Goal: Transaction & Acquisition: Book appointment/travel/reservation

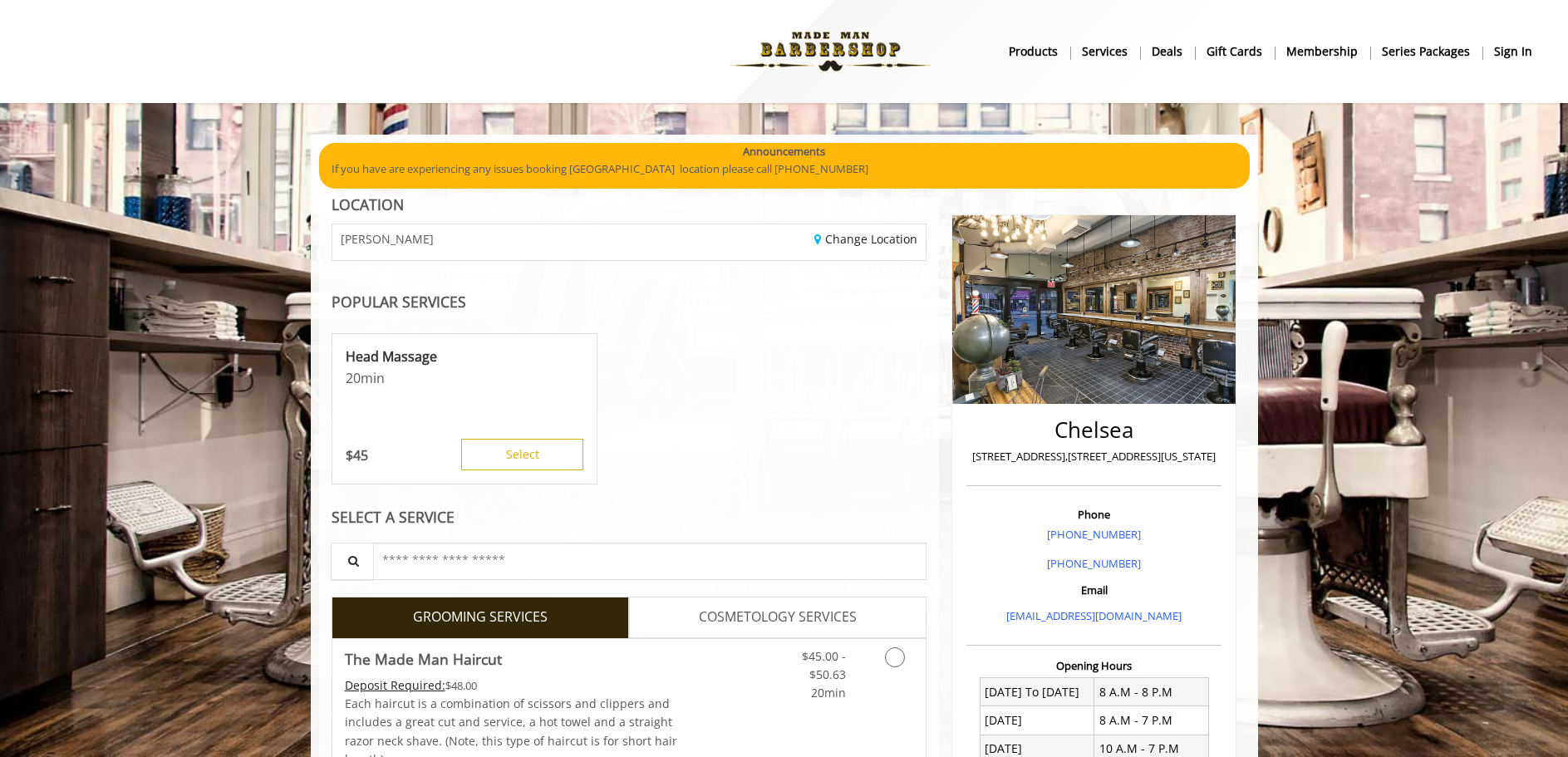
click at [1503, 44] on b "sign in" at bounding box center [1512, 52] width 38 height 19
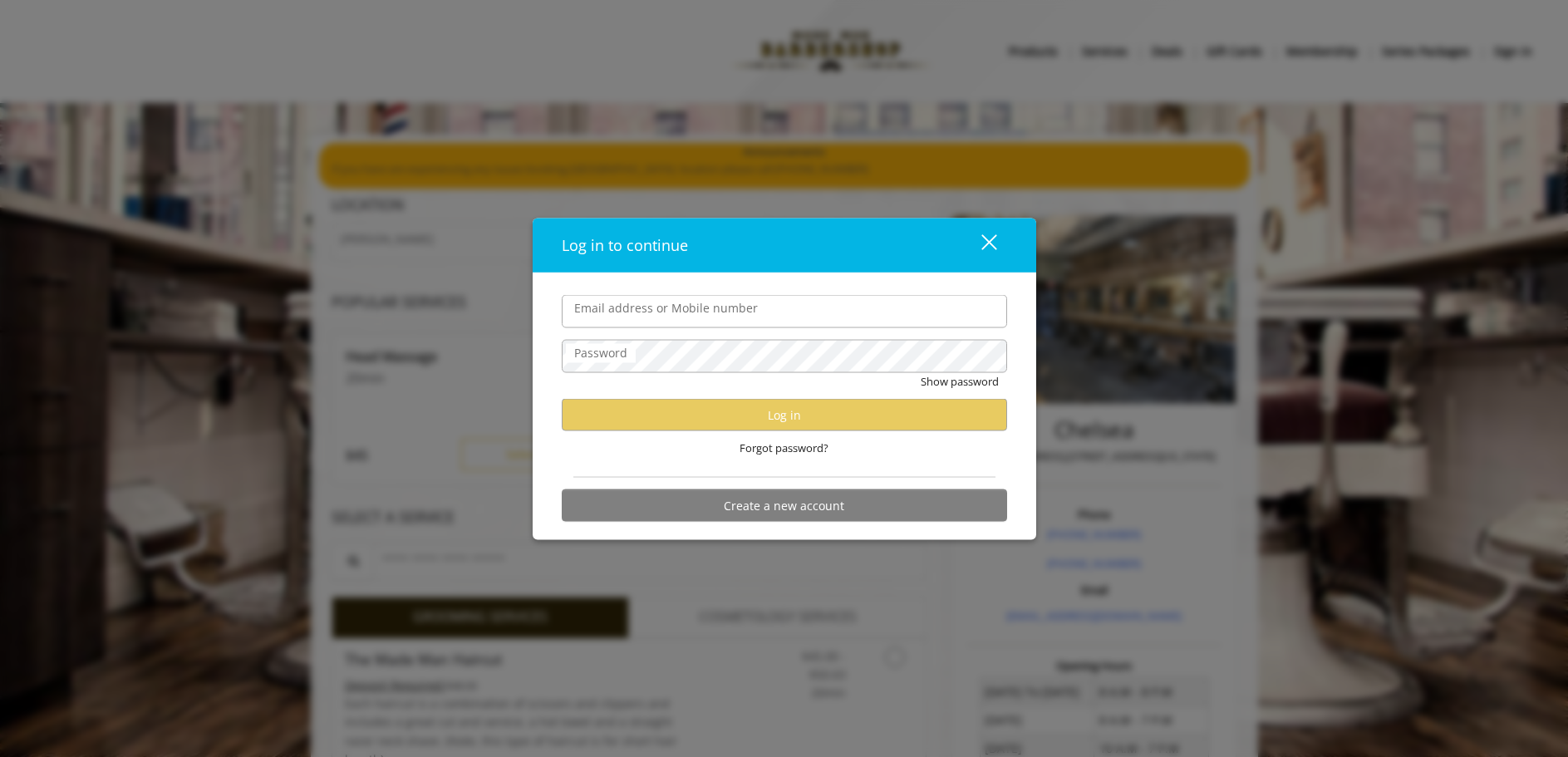
type input "**********"
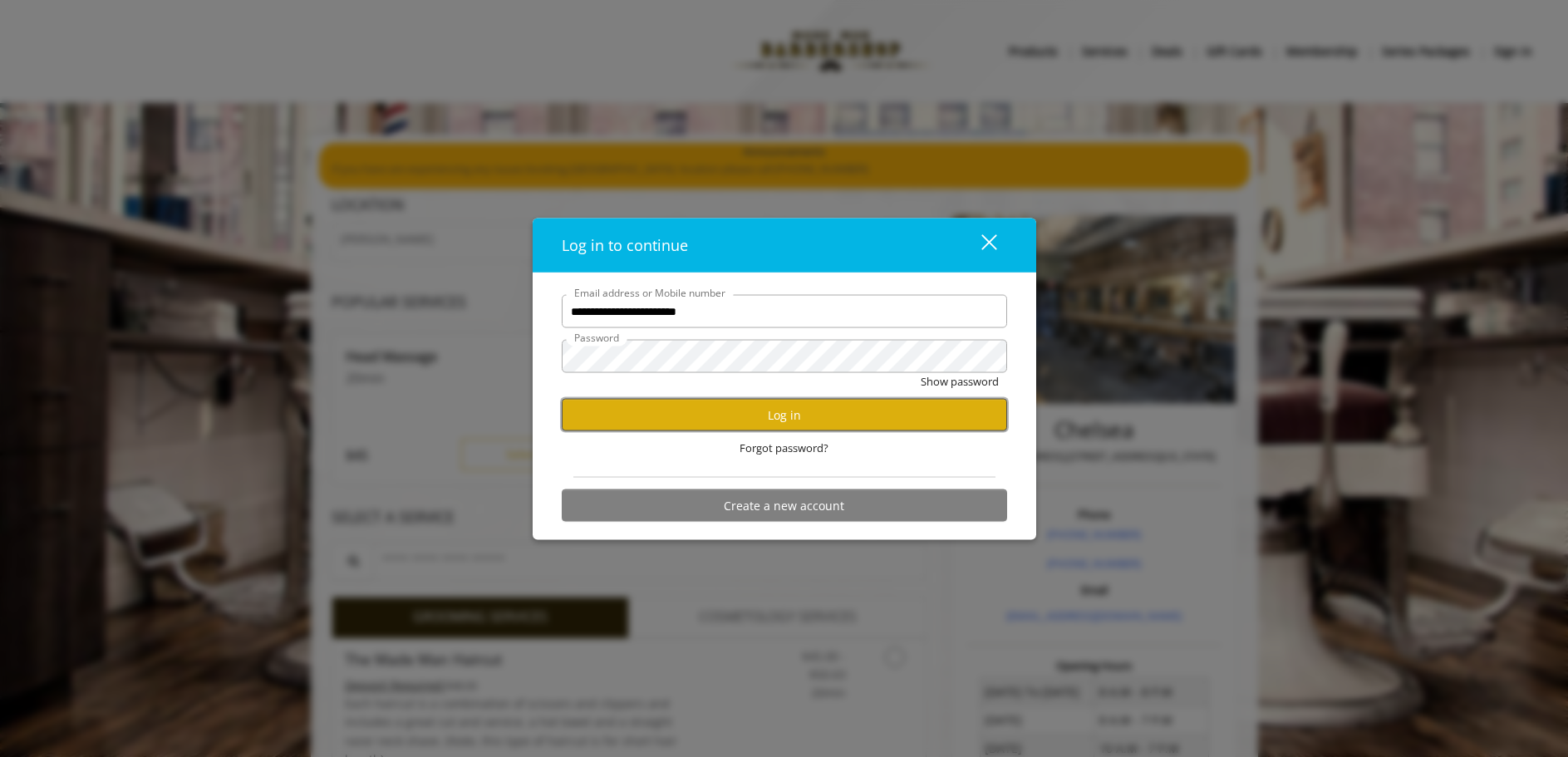
click at [725, 426] on button "Log in" at bounding box center [784, 415] width 446 height 33
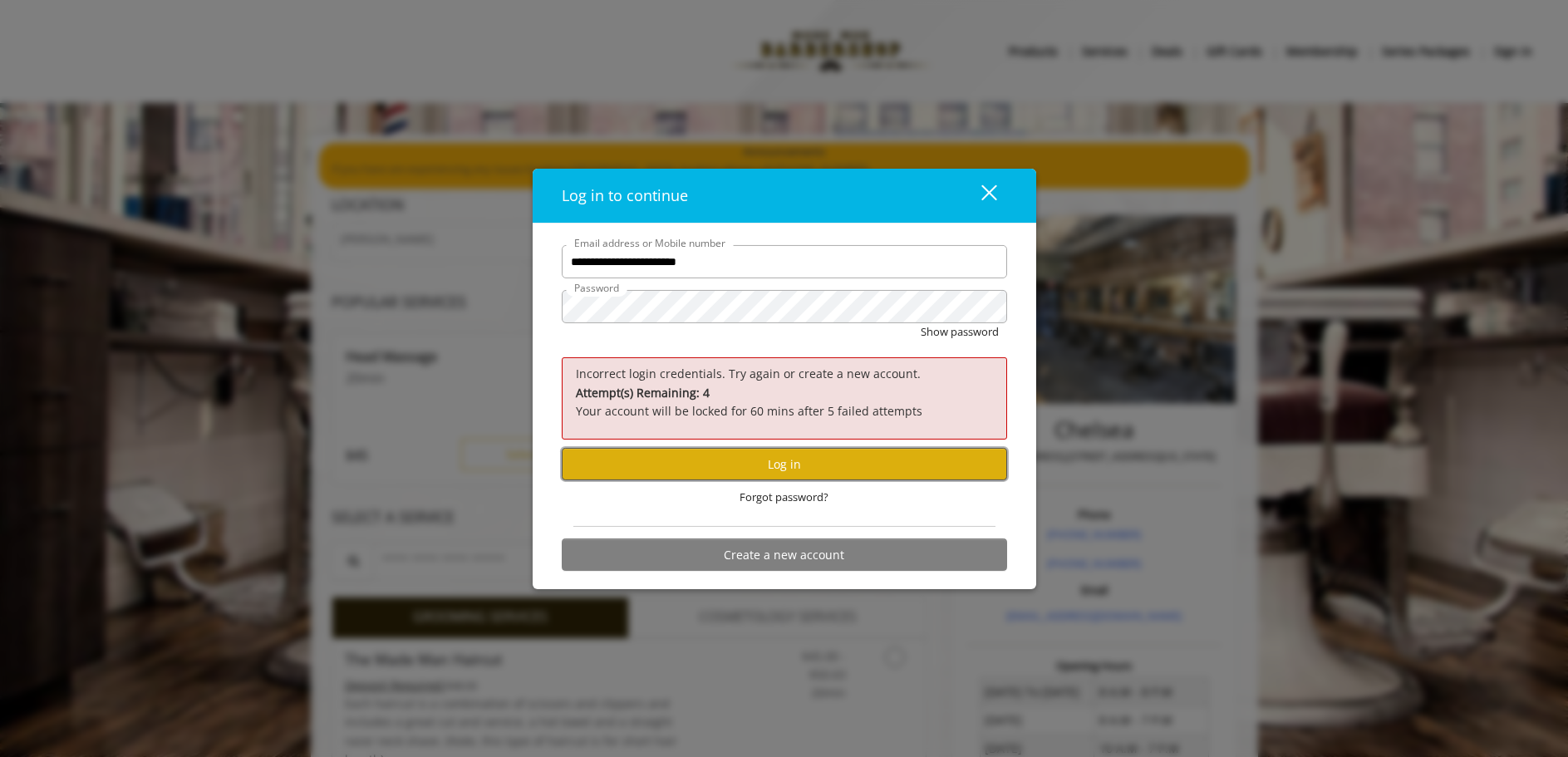
click at [714, 465] on button "Log in" at bounding box center [784, 463] width 446 height 33
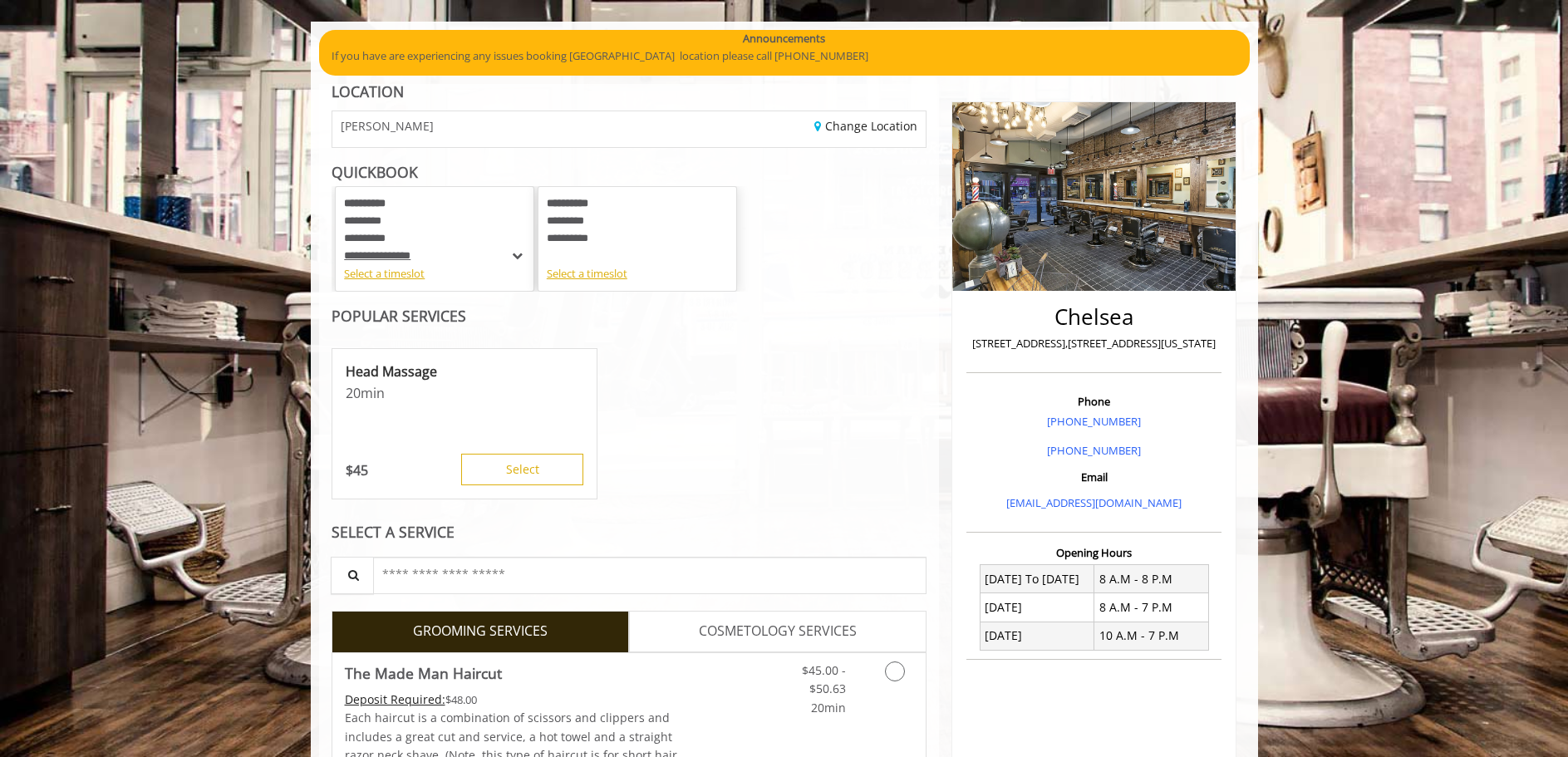
scroll to position [166, 0]
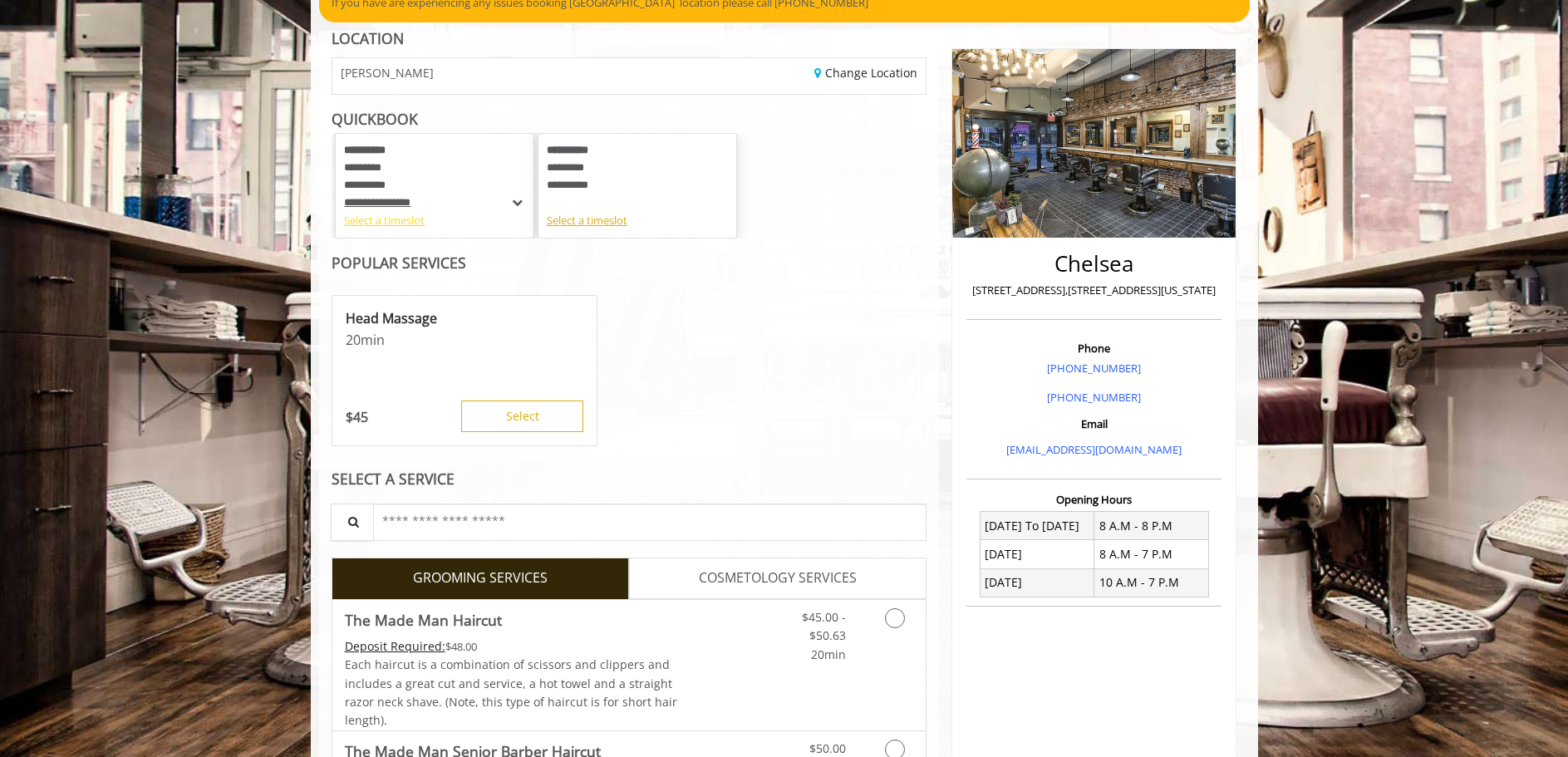
click at [381, 226] on div "Select a timeslot" at bounding box center [434, 220] width 181 height 18
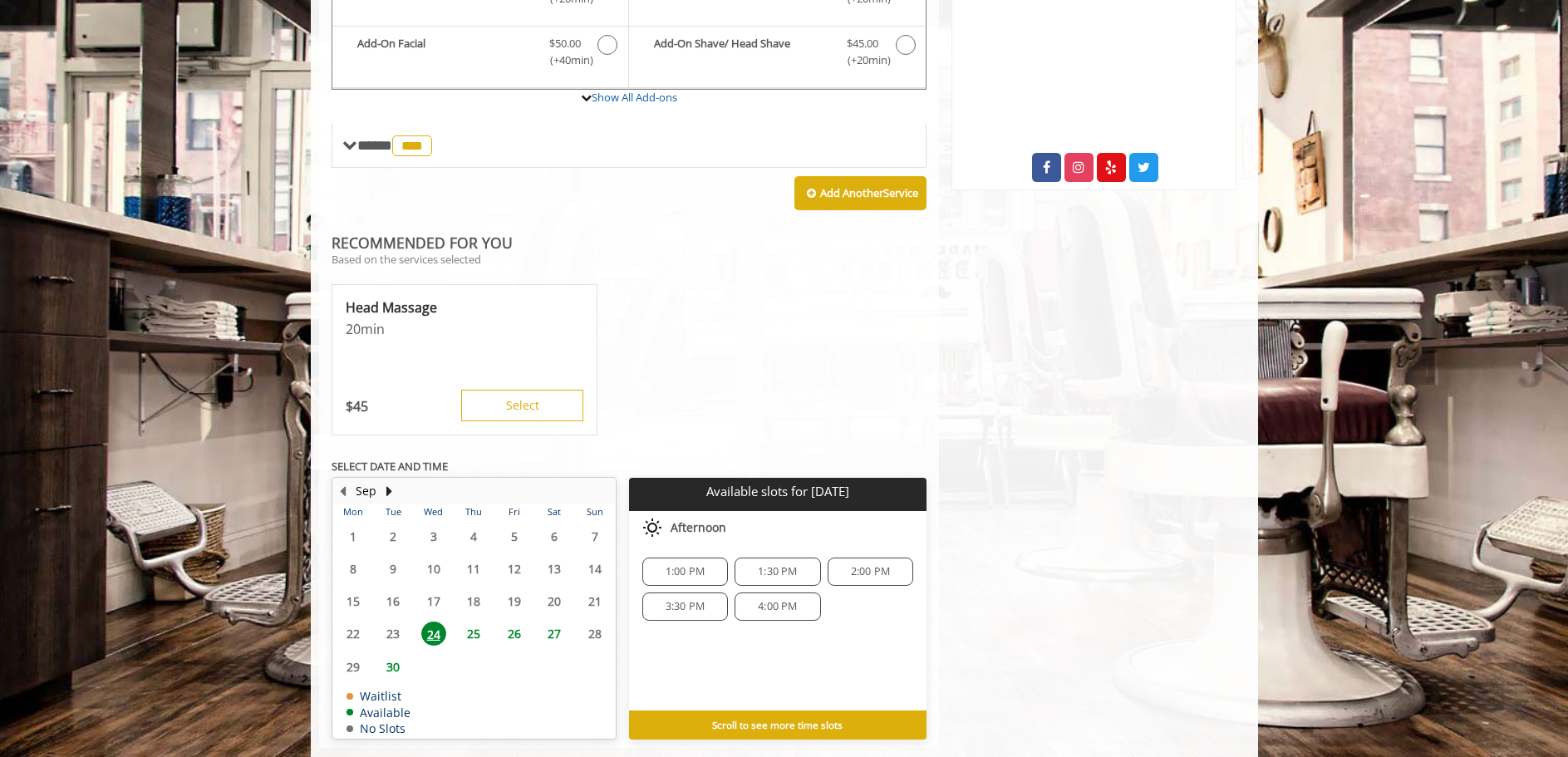
scroll to position [868, 0]
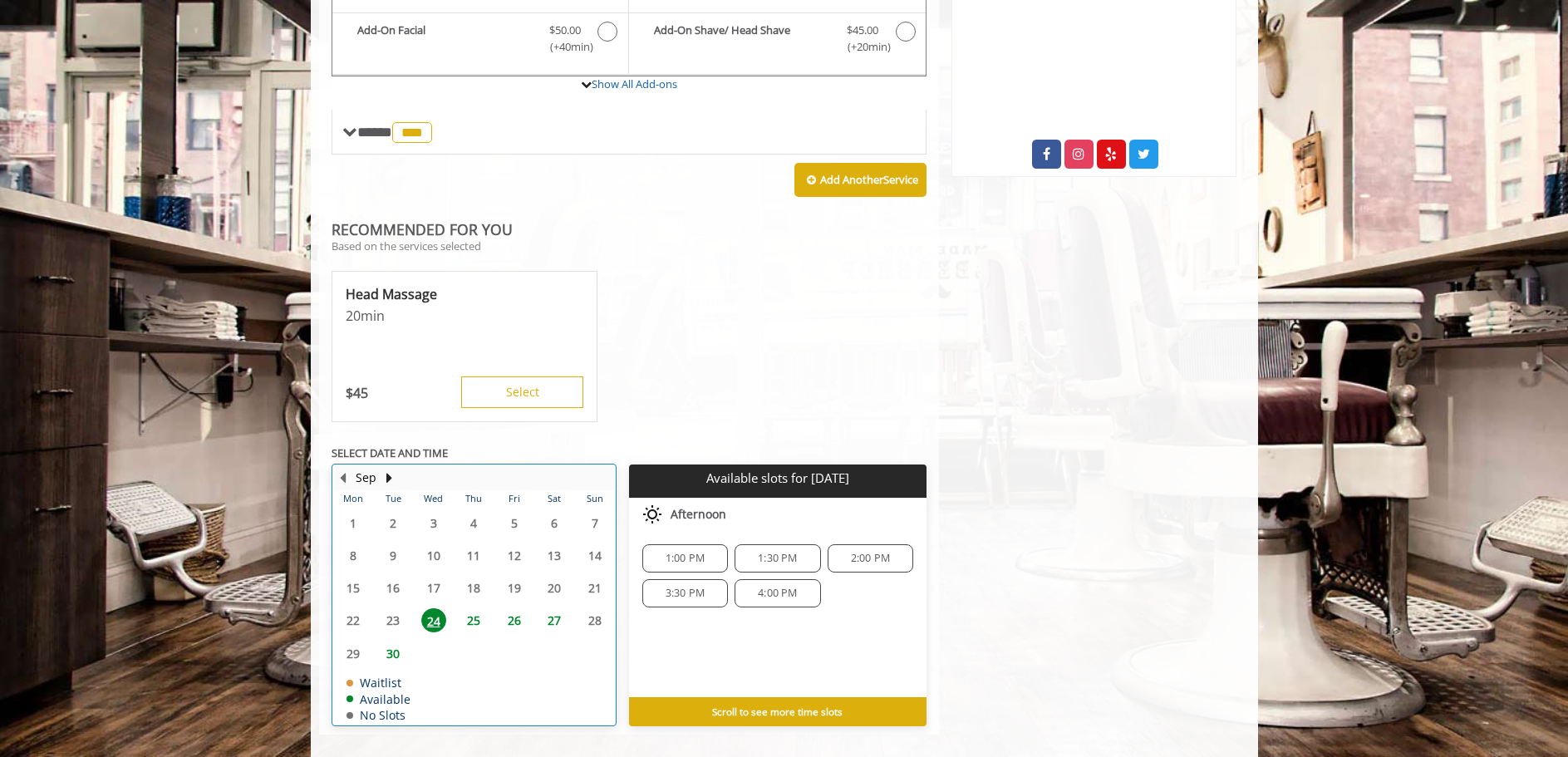
click at [526, 608] on div "26" at bounding box center [513, 620] width 33 height 24
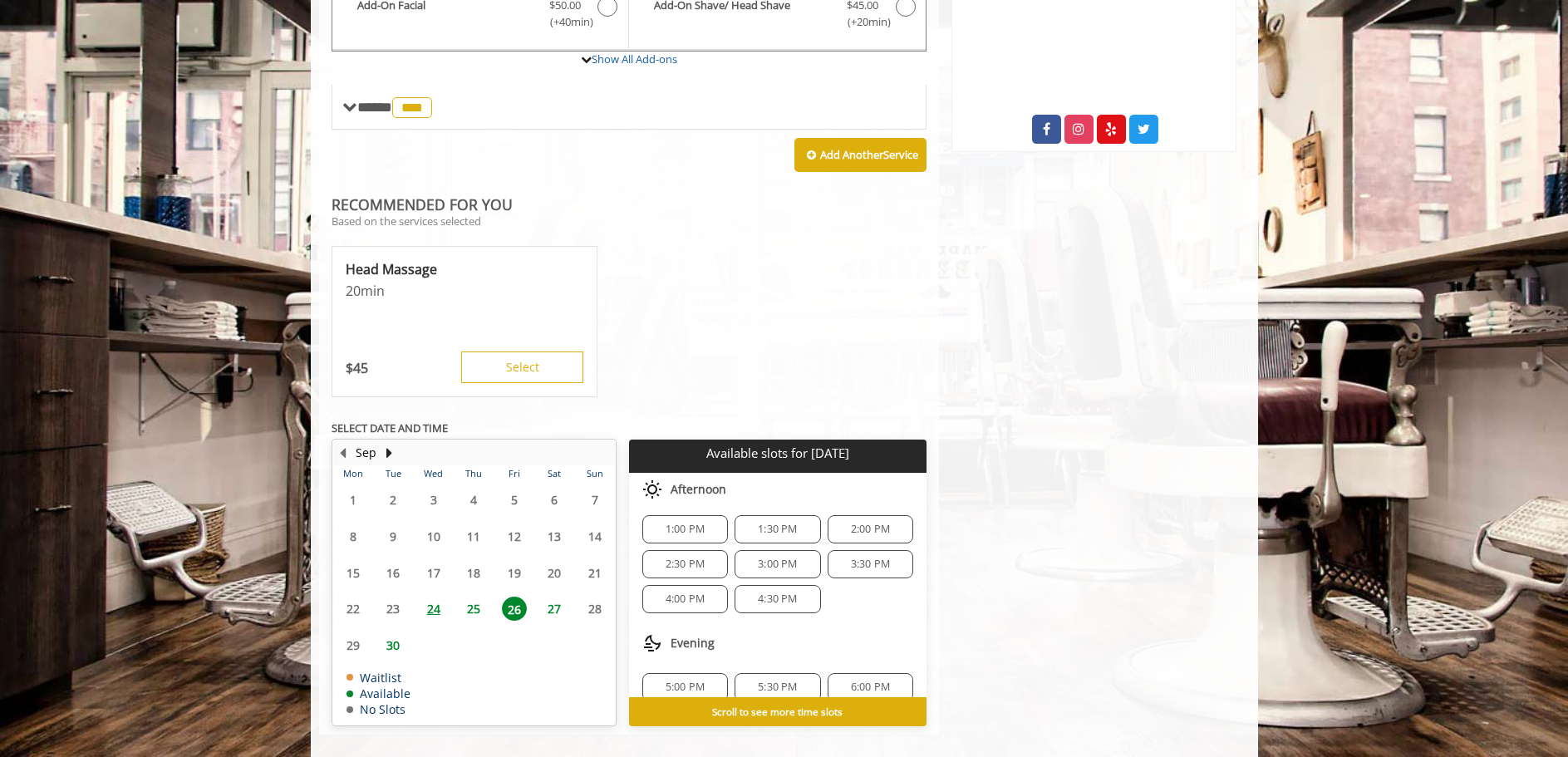
scroll to position [166, 0]
click at [700, 589] on span "4:00 PM" at bounding box center [685, 595] width 39 height 13
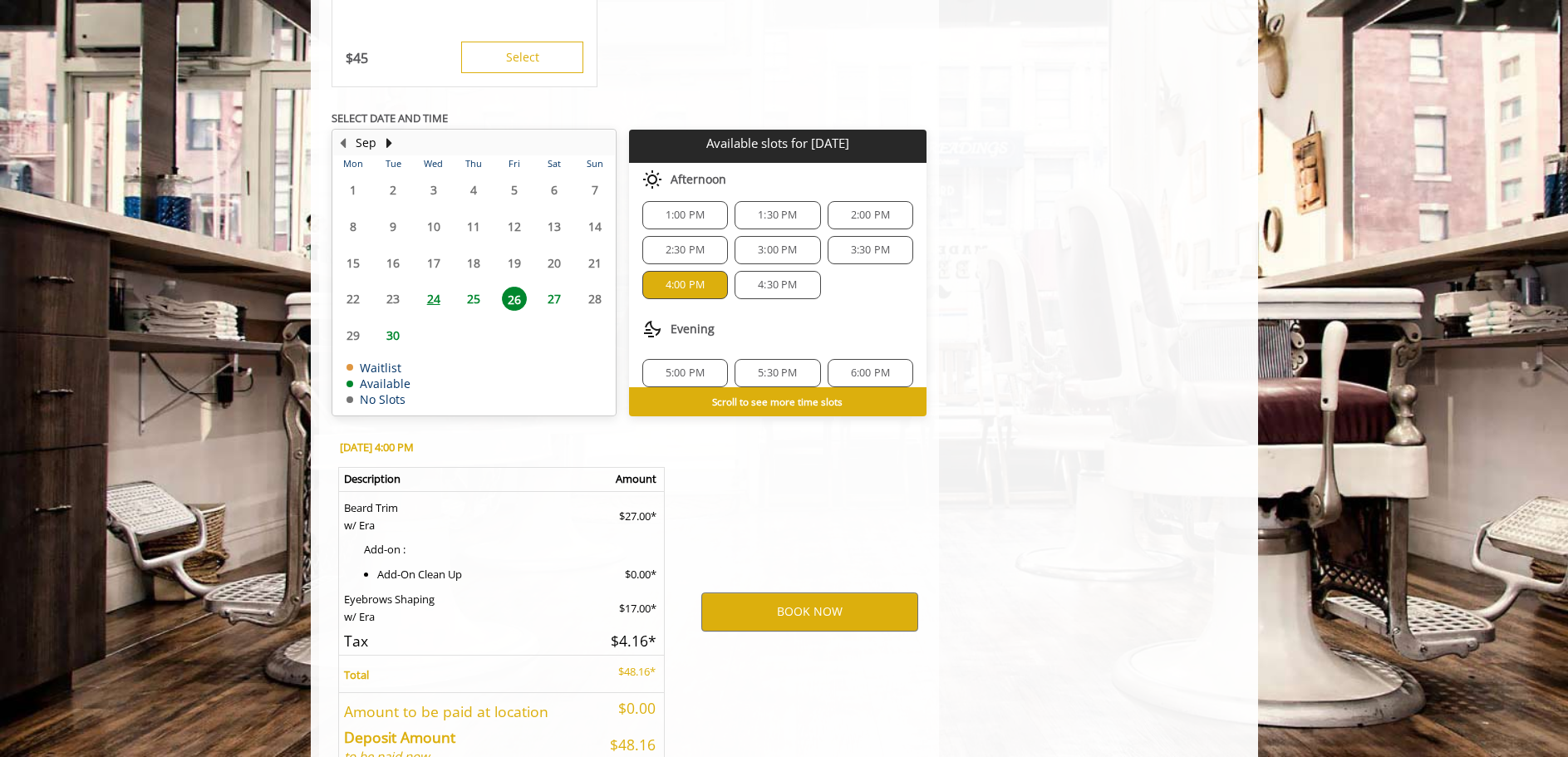
scroll to position [1286, 0]
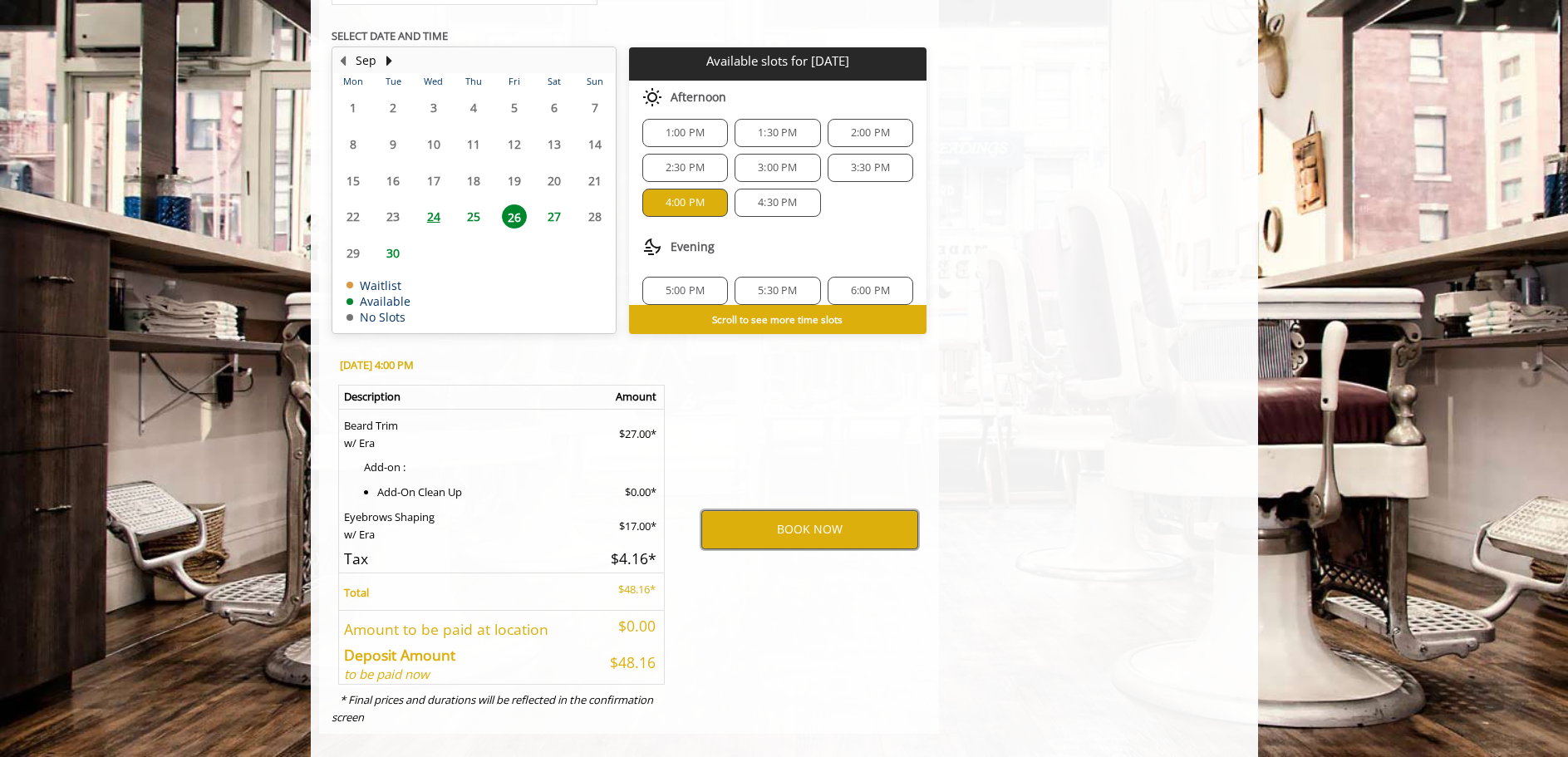
click at [775, 521] on button "BOOK NOW" at bounding box center [810, 529] width 217 height 38
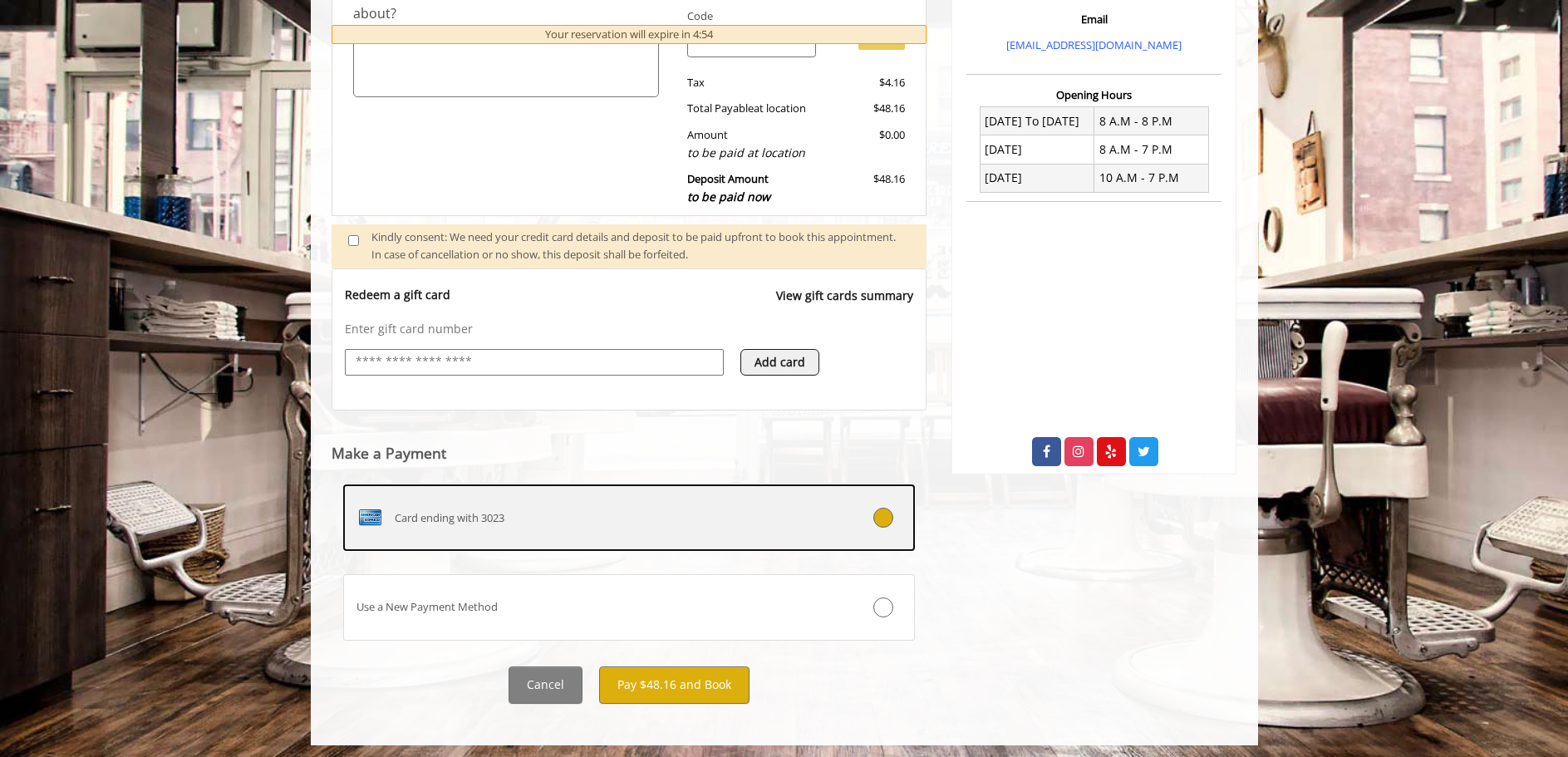
scroll to position [576, 0]
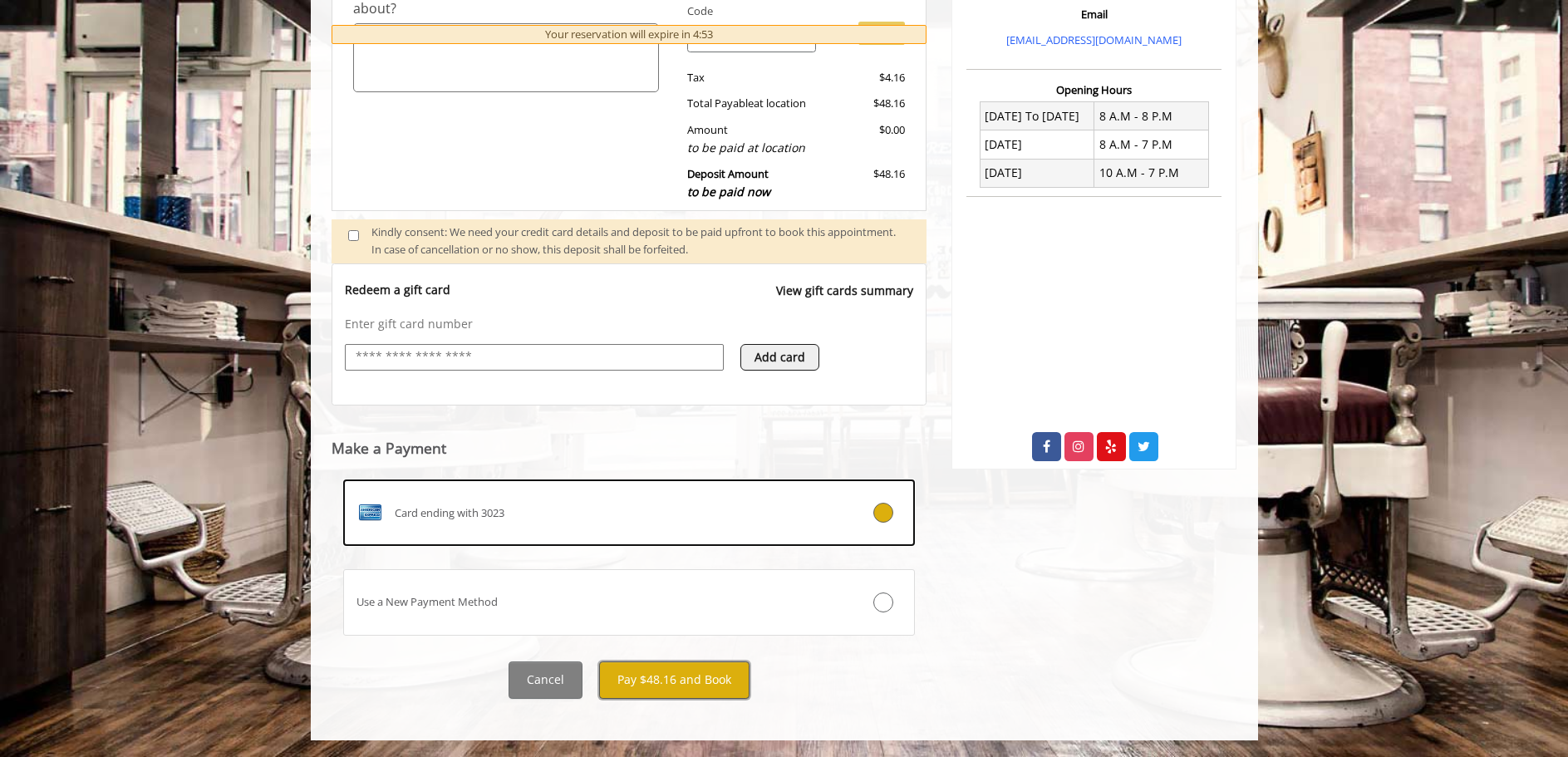
click at [650, 685] on button "Pay $48.16 and Book" at bounding box center [674, 680] width 150 height 37
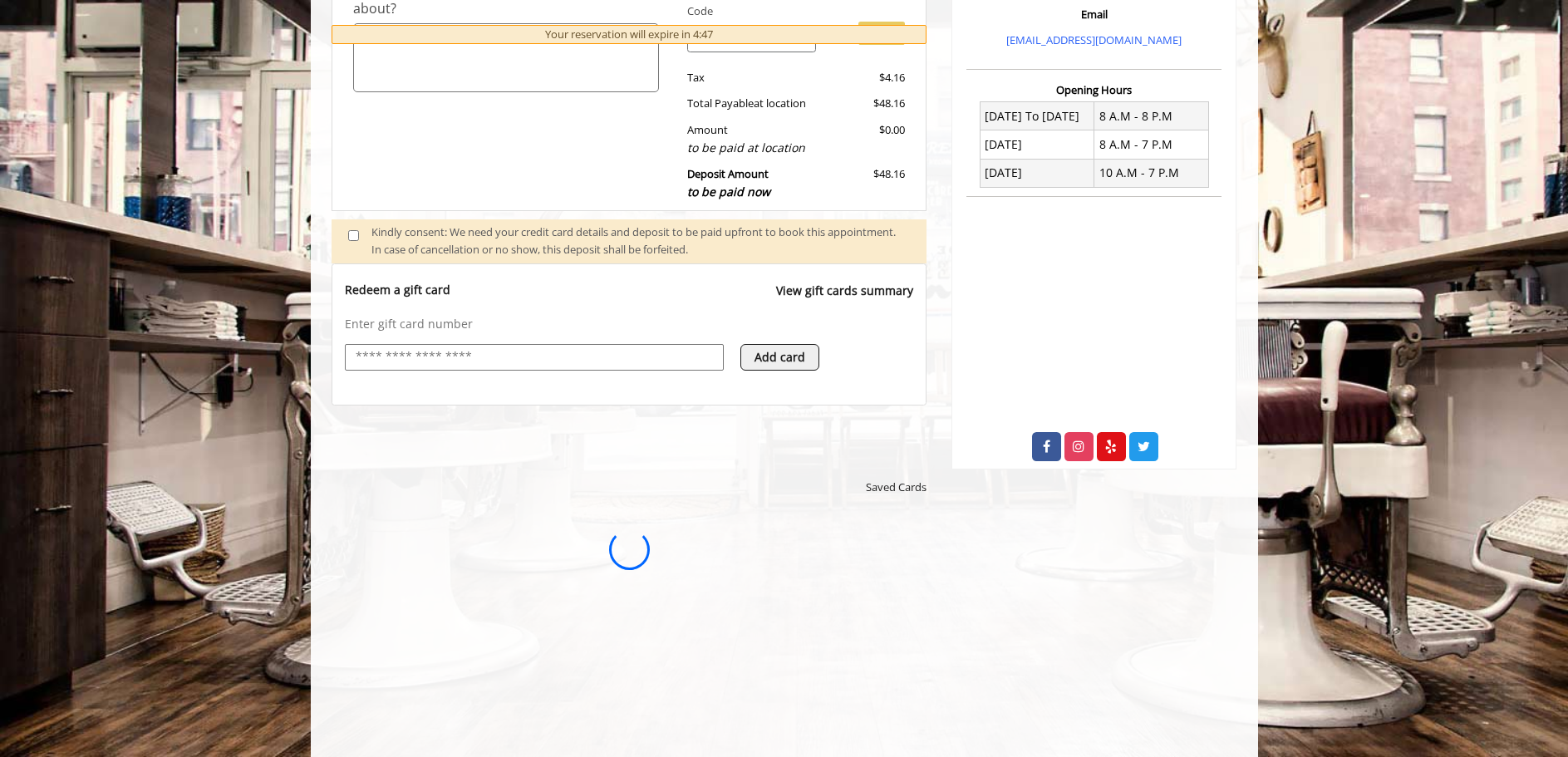
scroll to position [0, 0]
